Goal: Communication & Community: Answer question/provide support

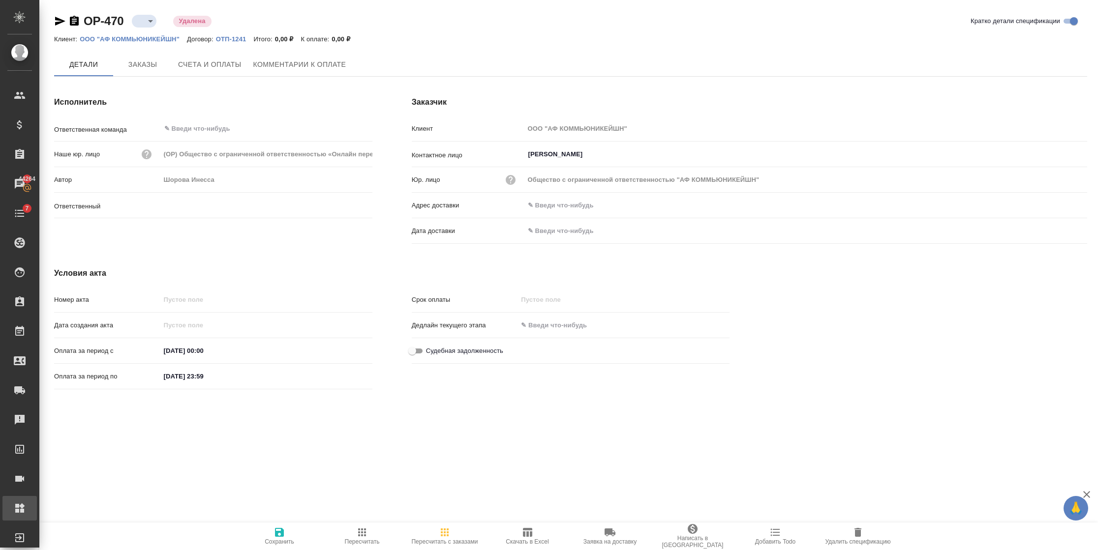
click at [20, 504] on div "Администрирование" at bounding box center [7, 508] width 25 height 15
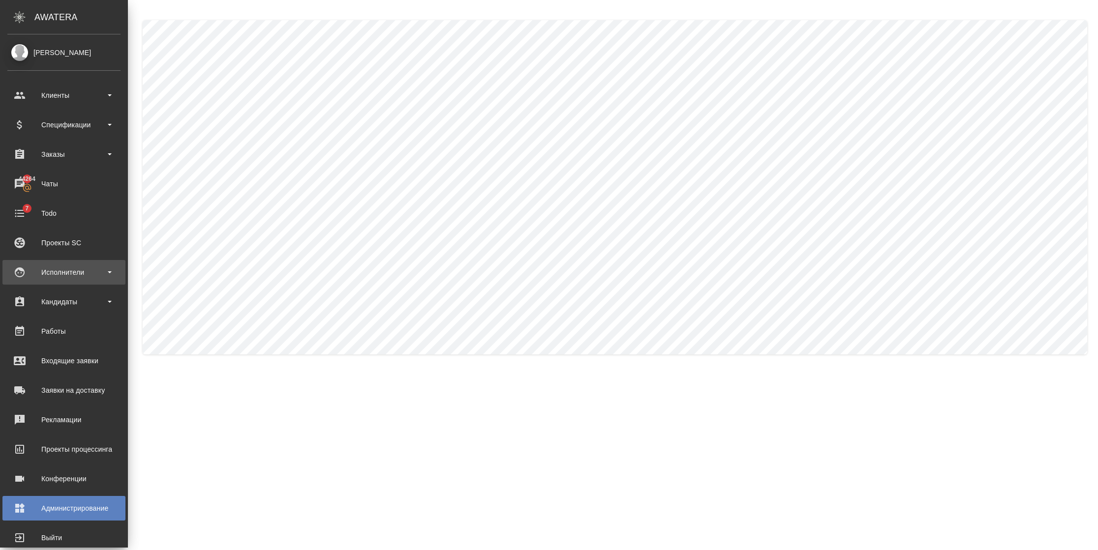
click at [76, 280] on div "Исполнители" at bounding box center [63, 272] width 123 height 25
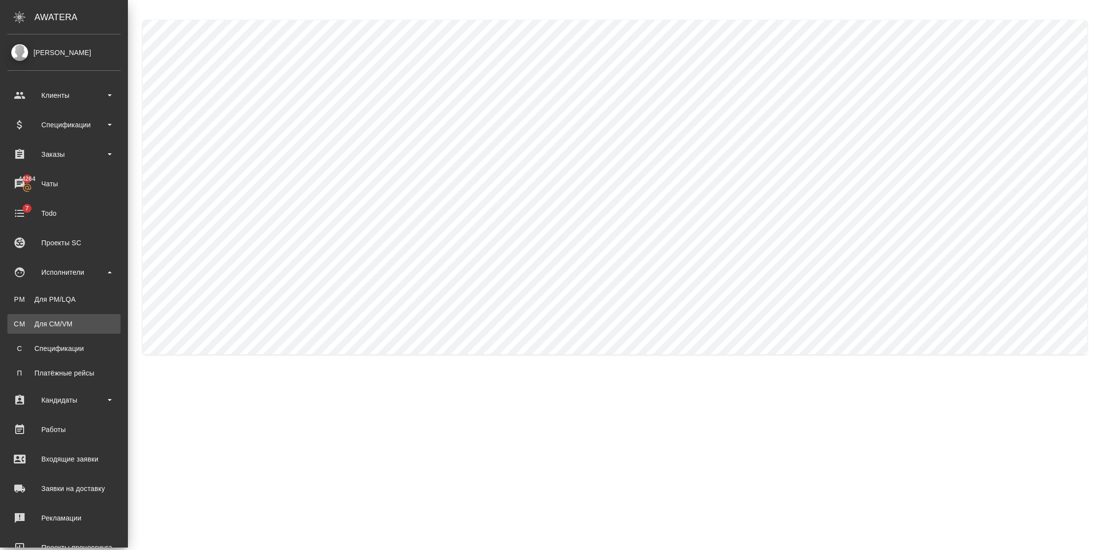
click at [70, 323] on div ".cls-1 fill:#fff; AWATERA [PERSON_NAME] Спецификации Заказы 44264 Чаты 7 Todo П…" at bounding box center [549, 275] width 1098 height 550
click at [34, 326] on div "Для CM/VM" at bounding box center [63, 324] width 103 height 10
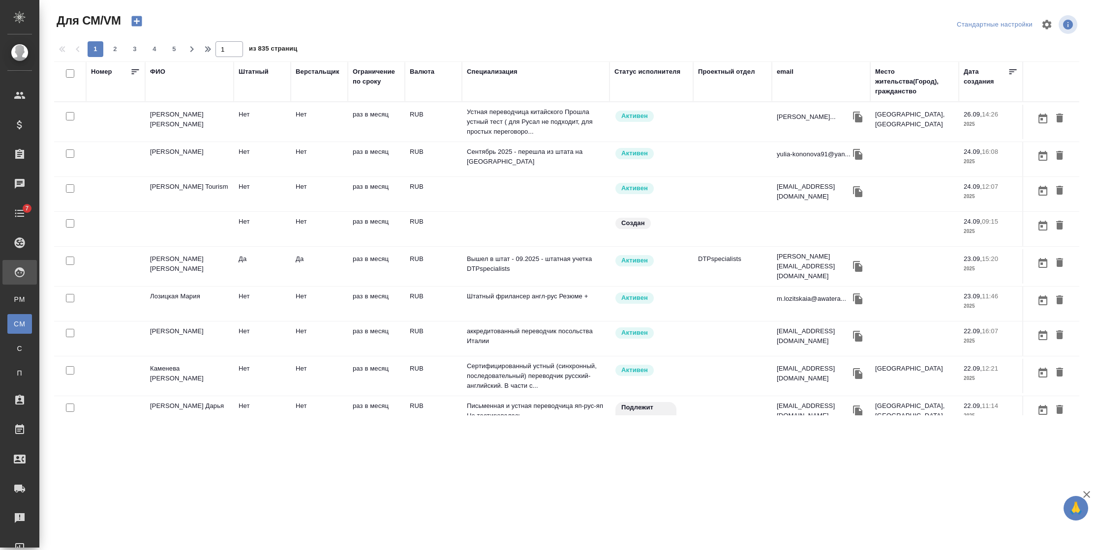
click at [163, 76] on div "ФИО" at bounding box center [157, 72] width 15 height 10
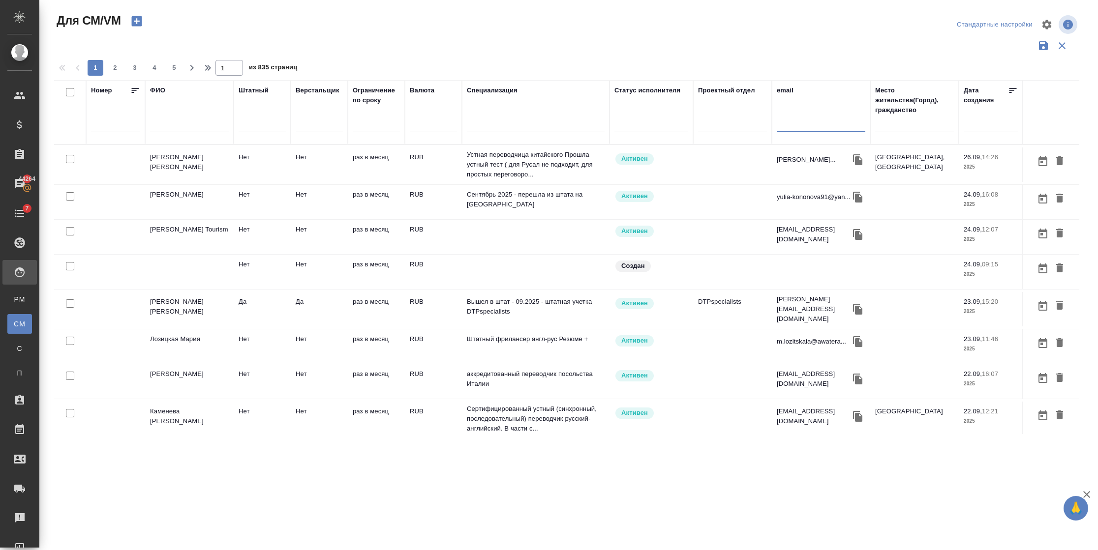
click at [798, 127] on input "text" at bounding box center [820, 126] width 89 height 12
paste input "m.bogomazov@awatera.com"
type input "m.bogomazov@awatera.com"
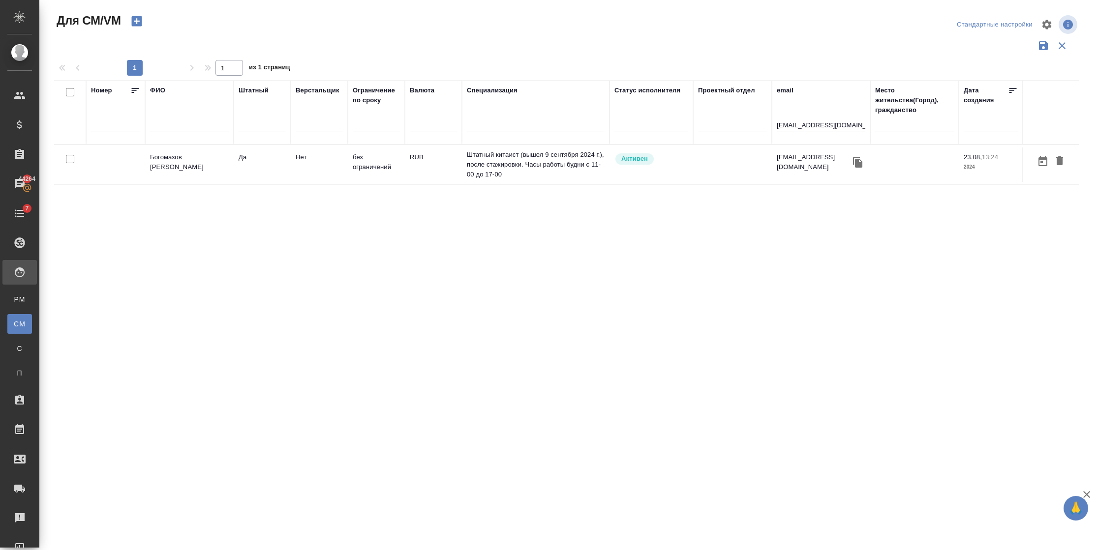
click at [167, 165] on td "Богомазов Максим" at bounding box center [189, 165] width 89 height 34
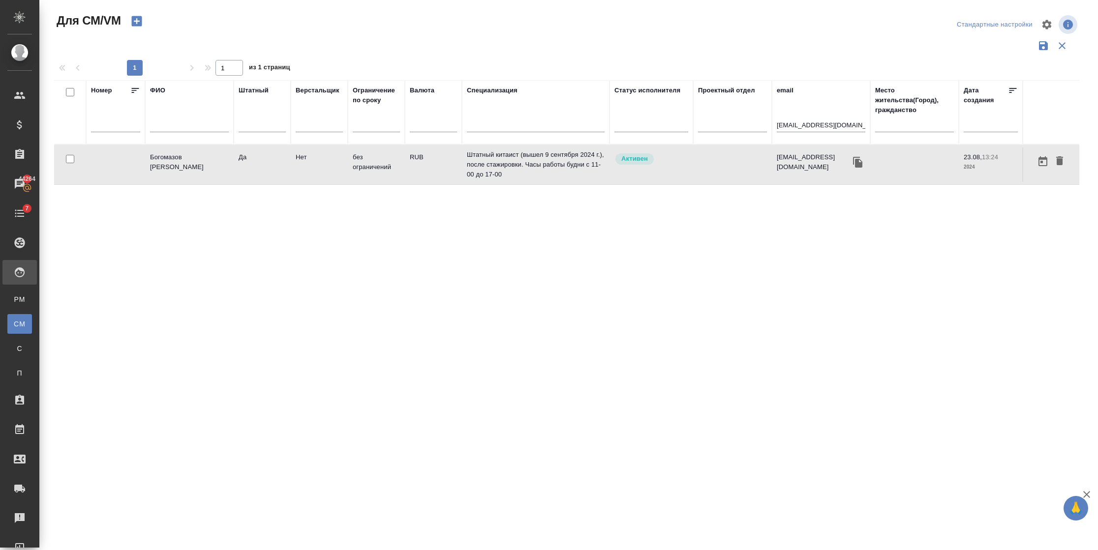
click at [167, 165] on td "Богомазов Максим" at bounding box center [189, 165] width 89 height 34
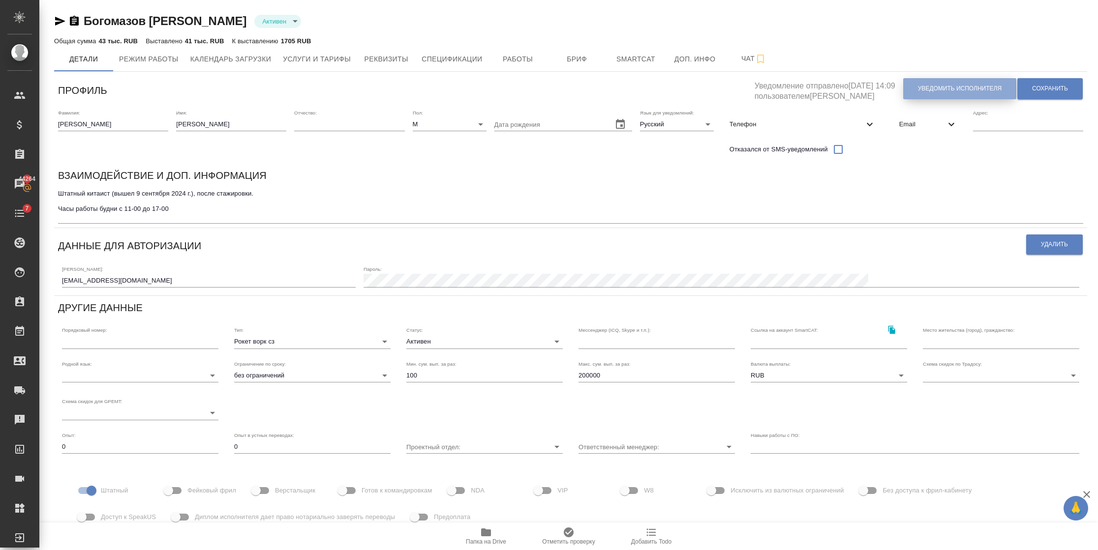
click at [918, 89] on span "Уведомить исполнителя" at bounding box center [960, 89] width 84 height 8
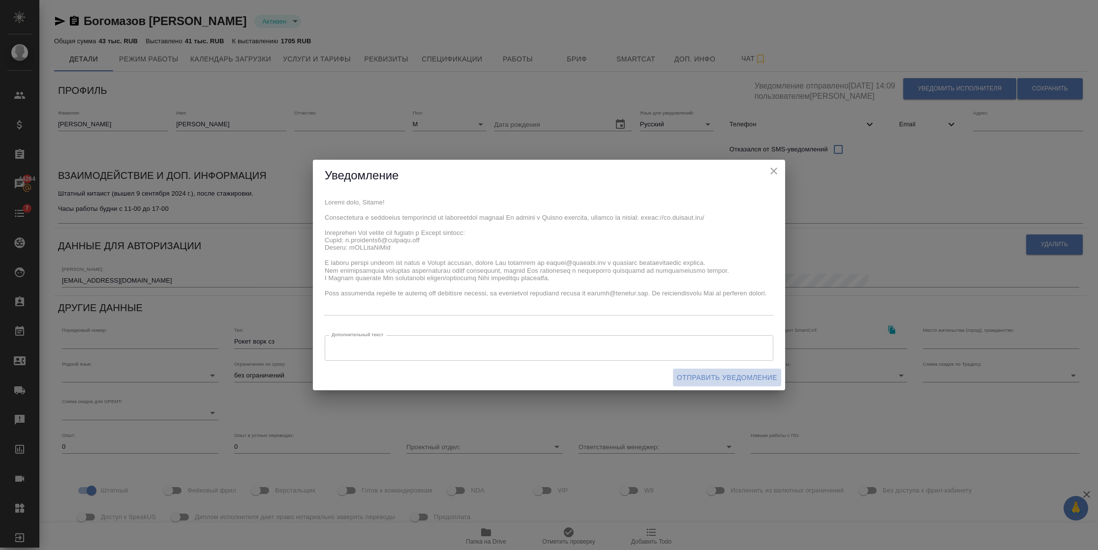
click at [703, 380] on span "Отправить уведомление" at bounding box center [727, 378] width 100 height 12
